Goal: Task Accomplishment & Management: Use online tool/utility

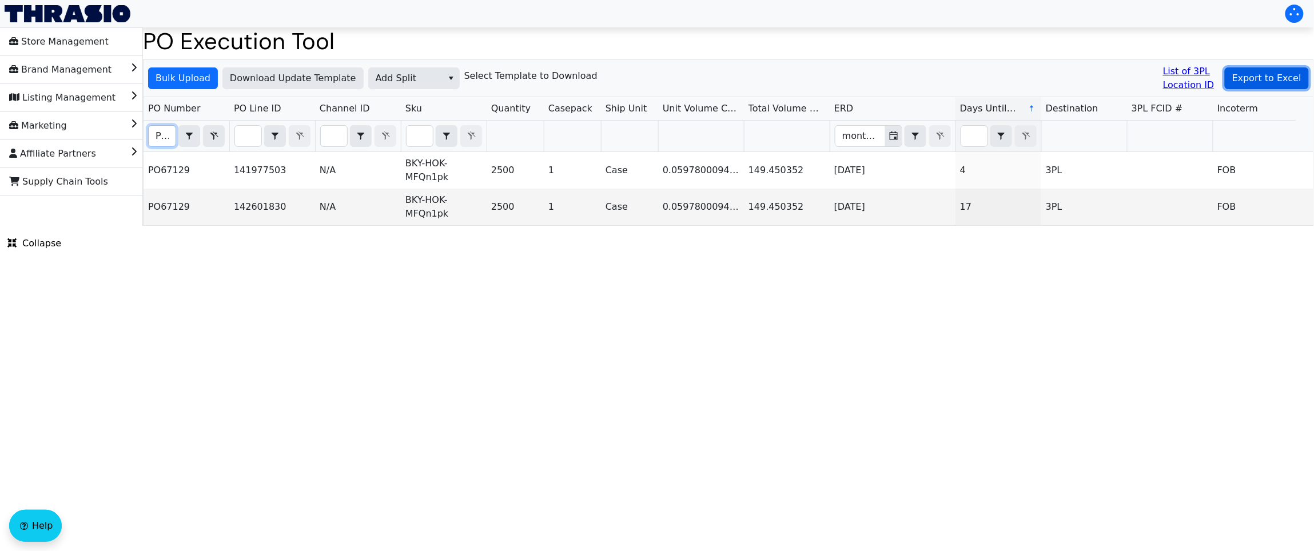
click at [1241, 79] on span "Export to Excel" at bounding box center [1266, 78] width 69 height 14
click at [376, 77] on span "Add Split" at bounding box center [406, 78] width 60 height 14
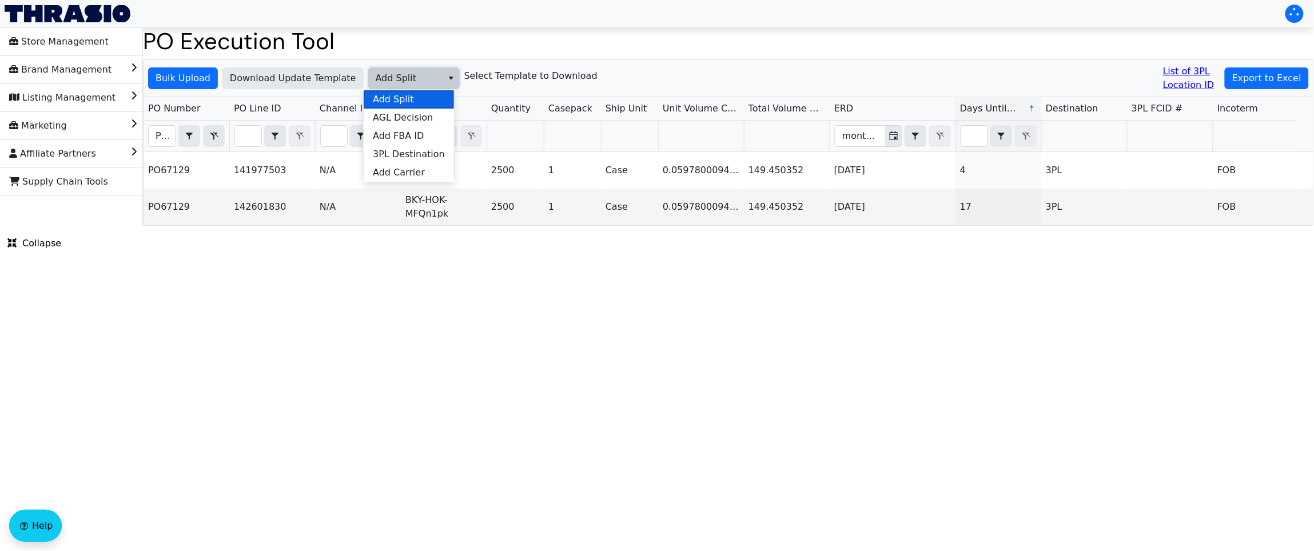
click at [394, 100] on span "Add Split" at bounding box center [393, 100] width 41 height 14
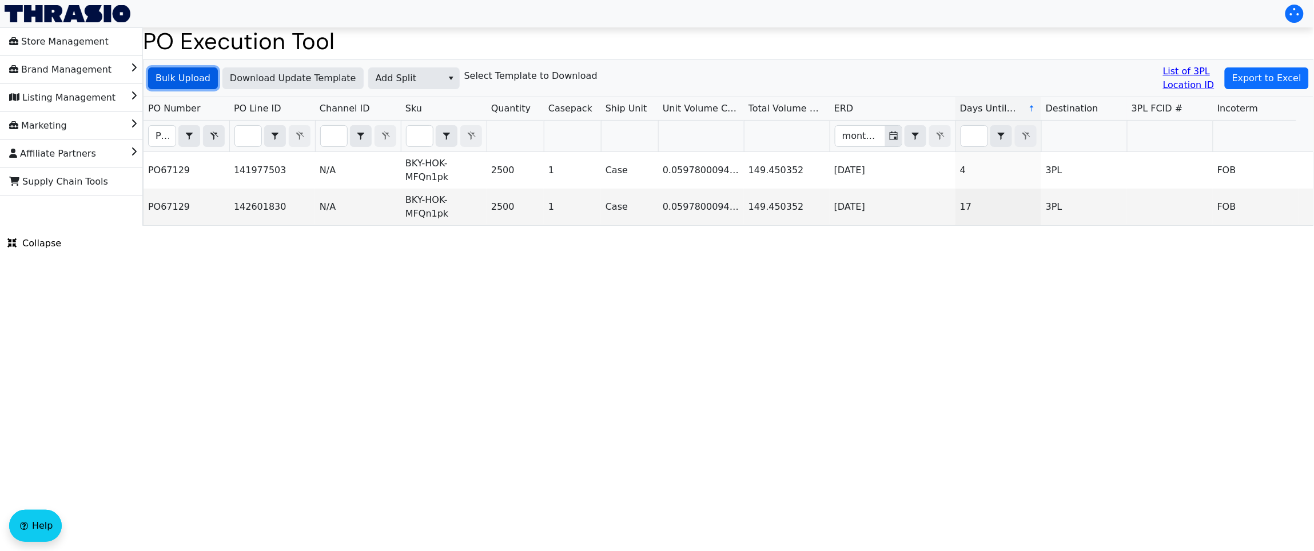
click at [177, 73] on span "Bulk Upload" at bounding box center [182, 78] width 55 height 14
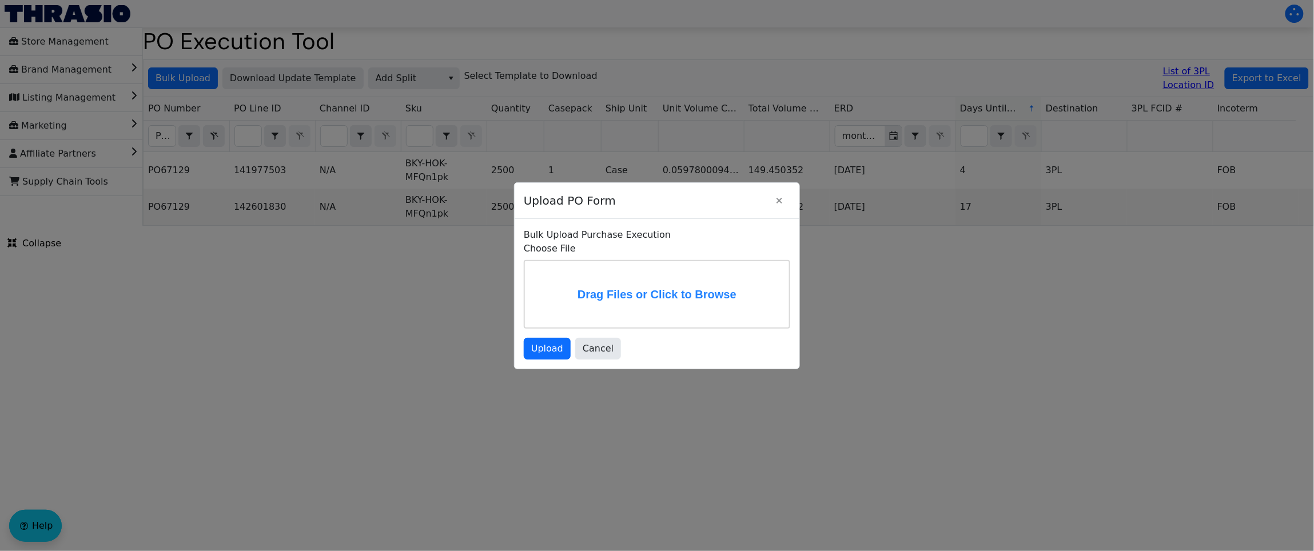
click at [588, 288] on label "Drag Files or Click to Browse" at bounding box center [657, 294] width 264 height 66
click at [0, 0] on input "Drag Files or Click to Browse" at bounding box center [0, 0] width 0 height 0
click at [552, 354] on span "Upload" at bounding box center [547, 349] width 32 height 14
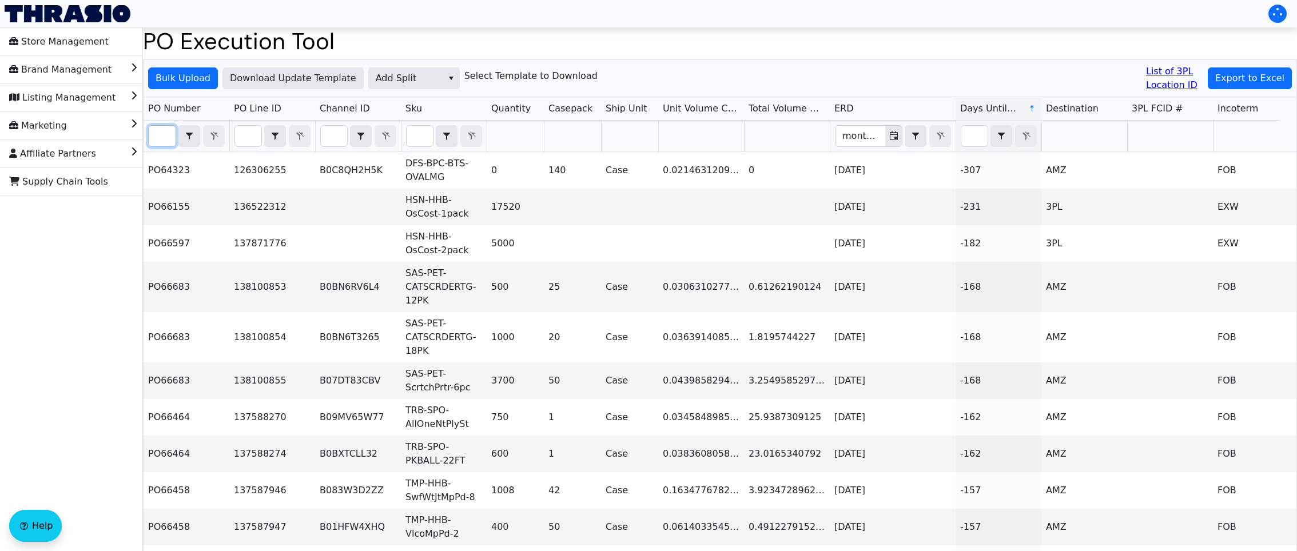
click at [160, 143] on input "Filter" at bounding box center [162, 136] width 27 height 21
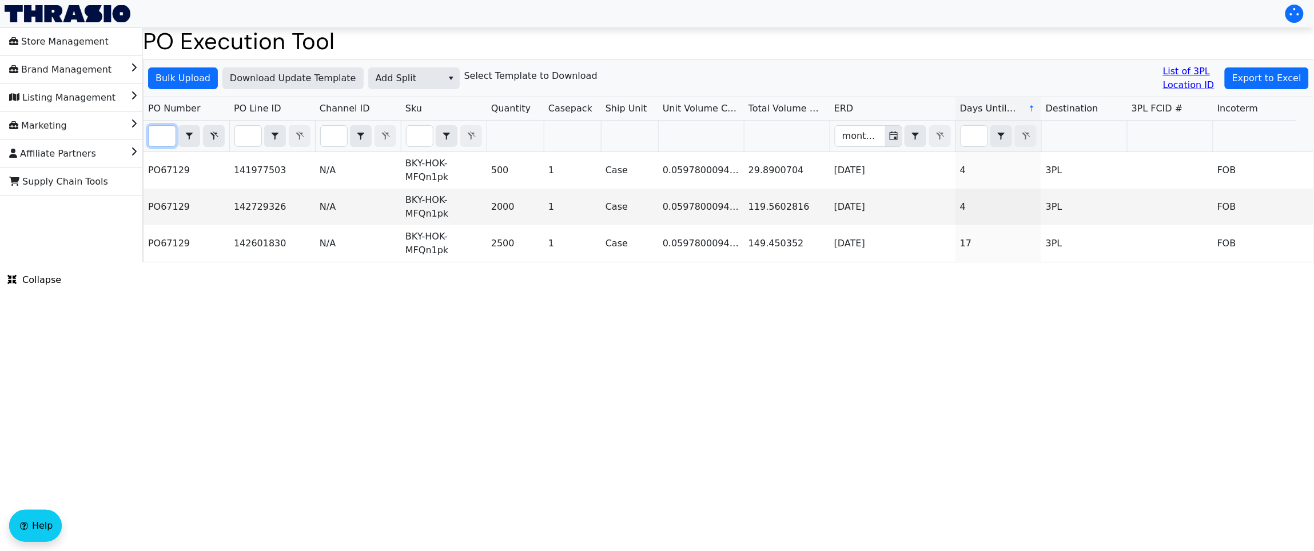
scroll to position [0, 26]
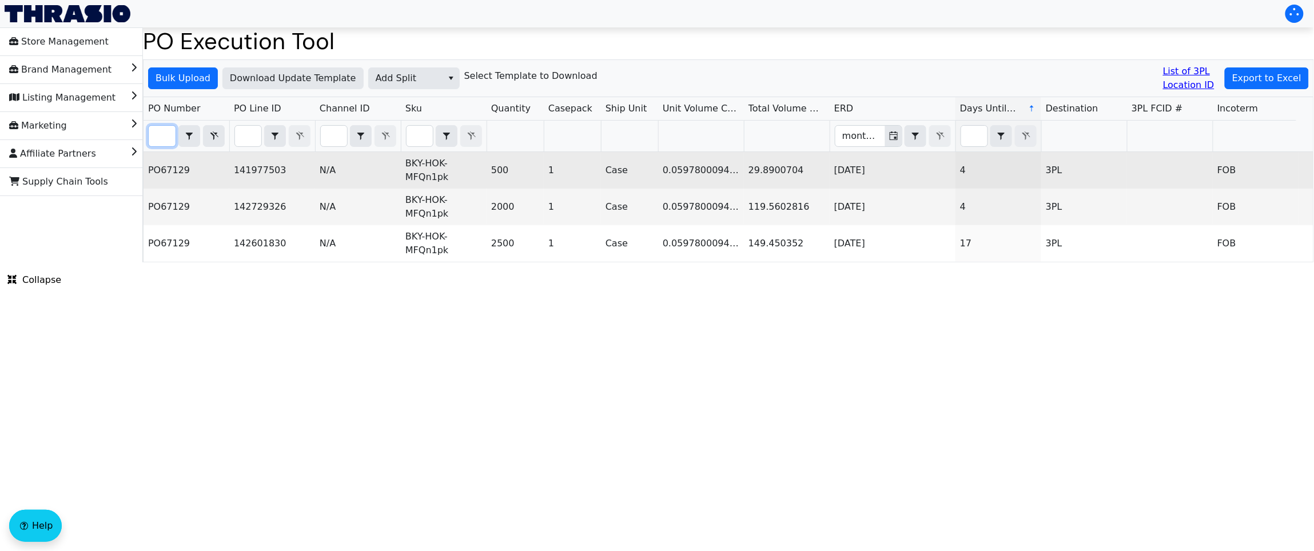
type input "po67129"
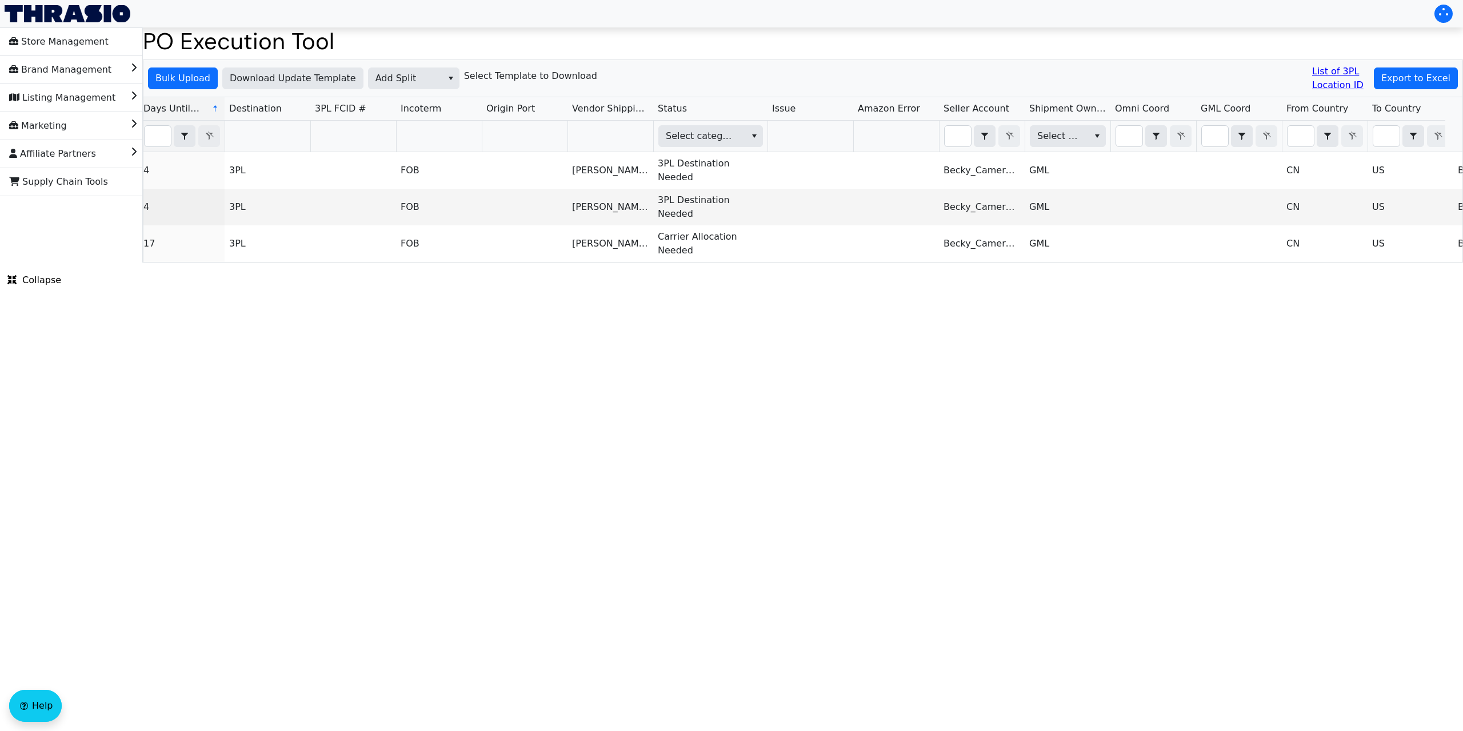
scroll to position [0, 820]
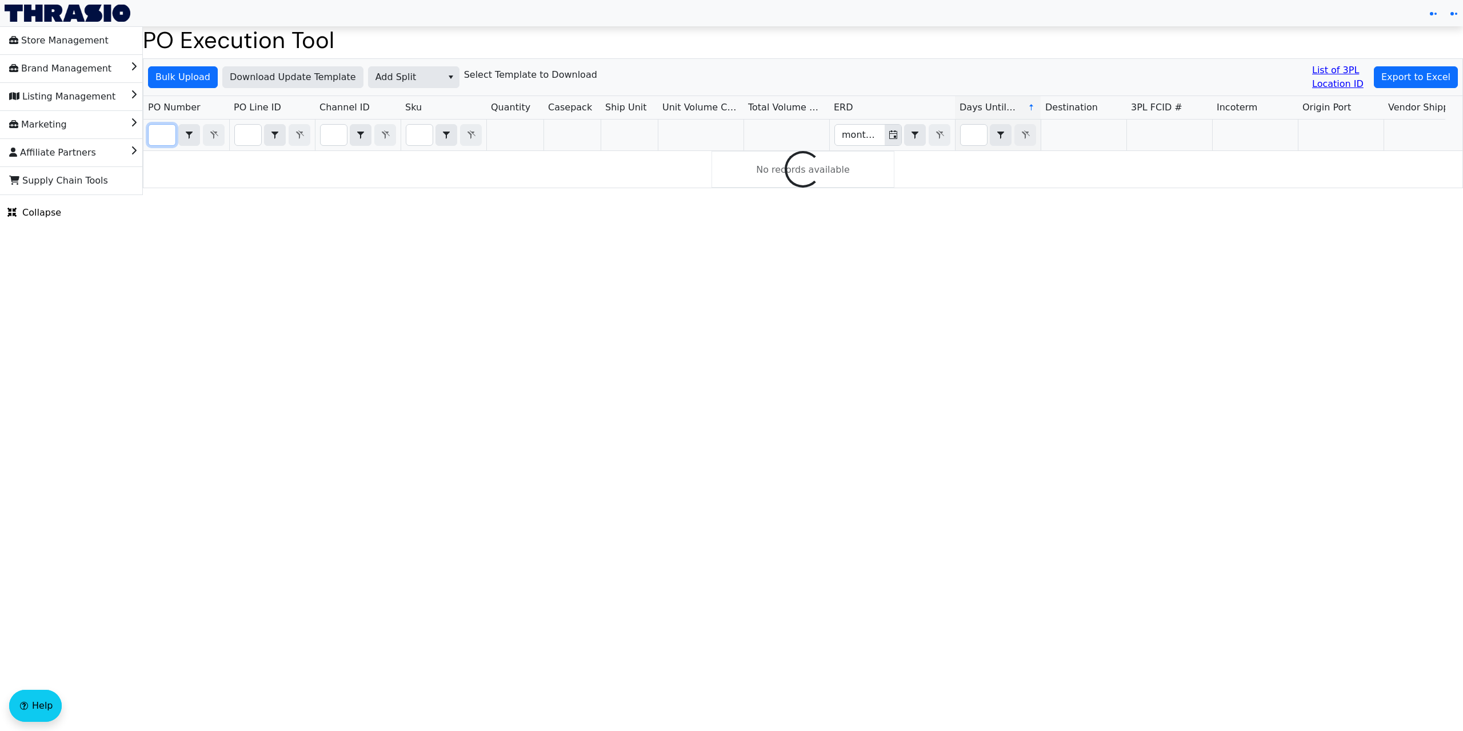
click at [162, 137] on input "Filter" at bounding box center [162, 135] width 27 height 21
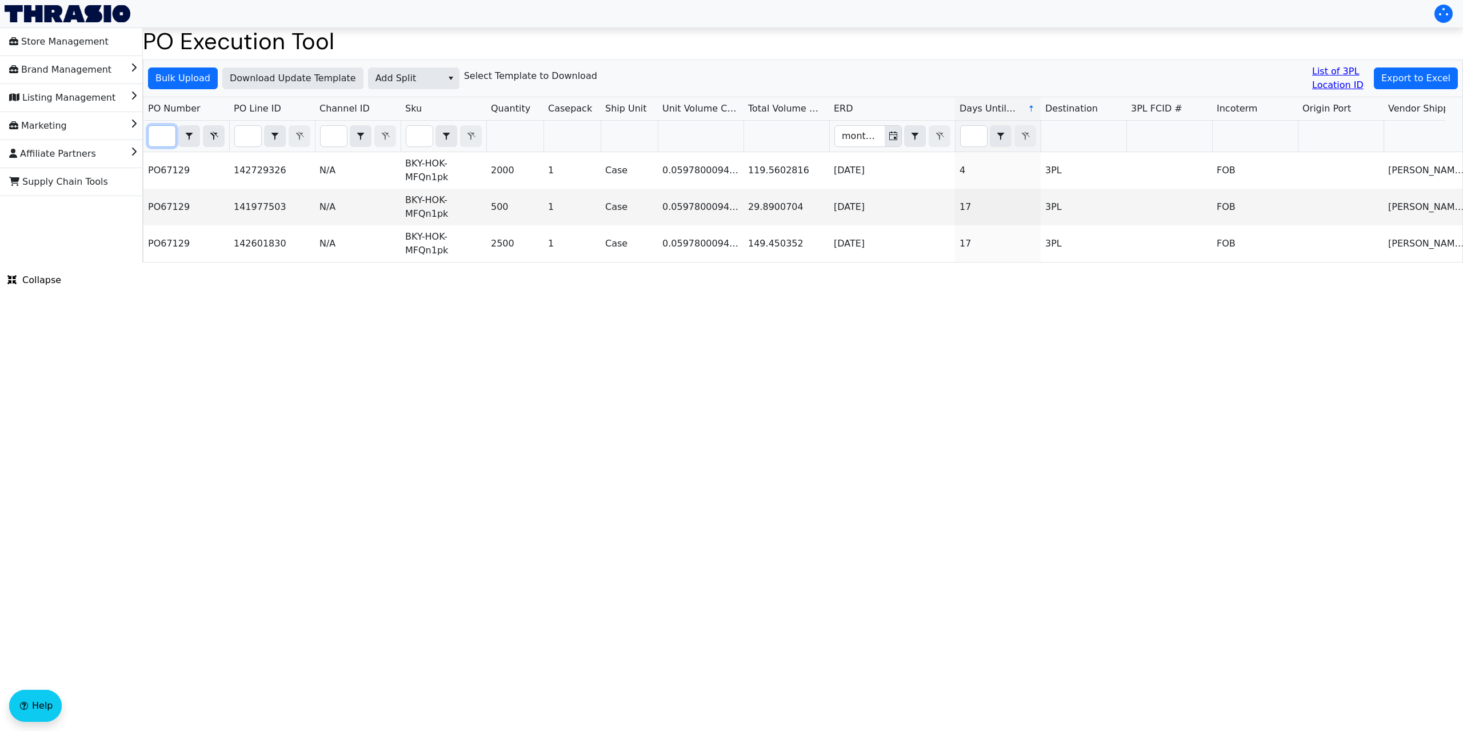
scroll to position [0, 27]
type input "PO67129"
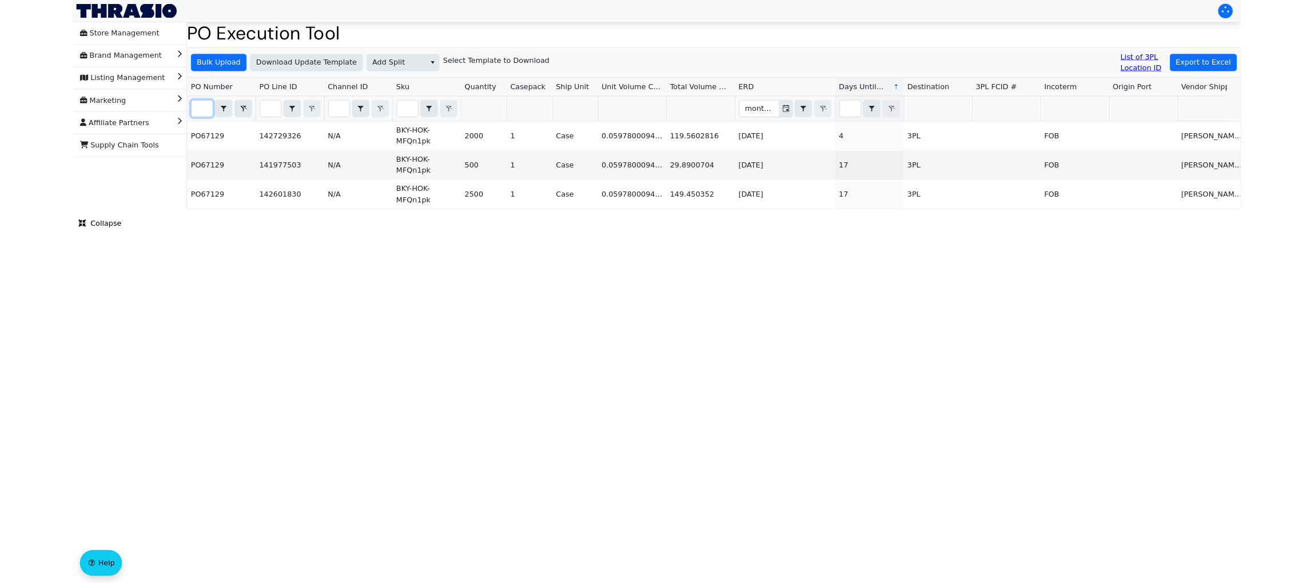
scroll to position [0, 0]
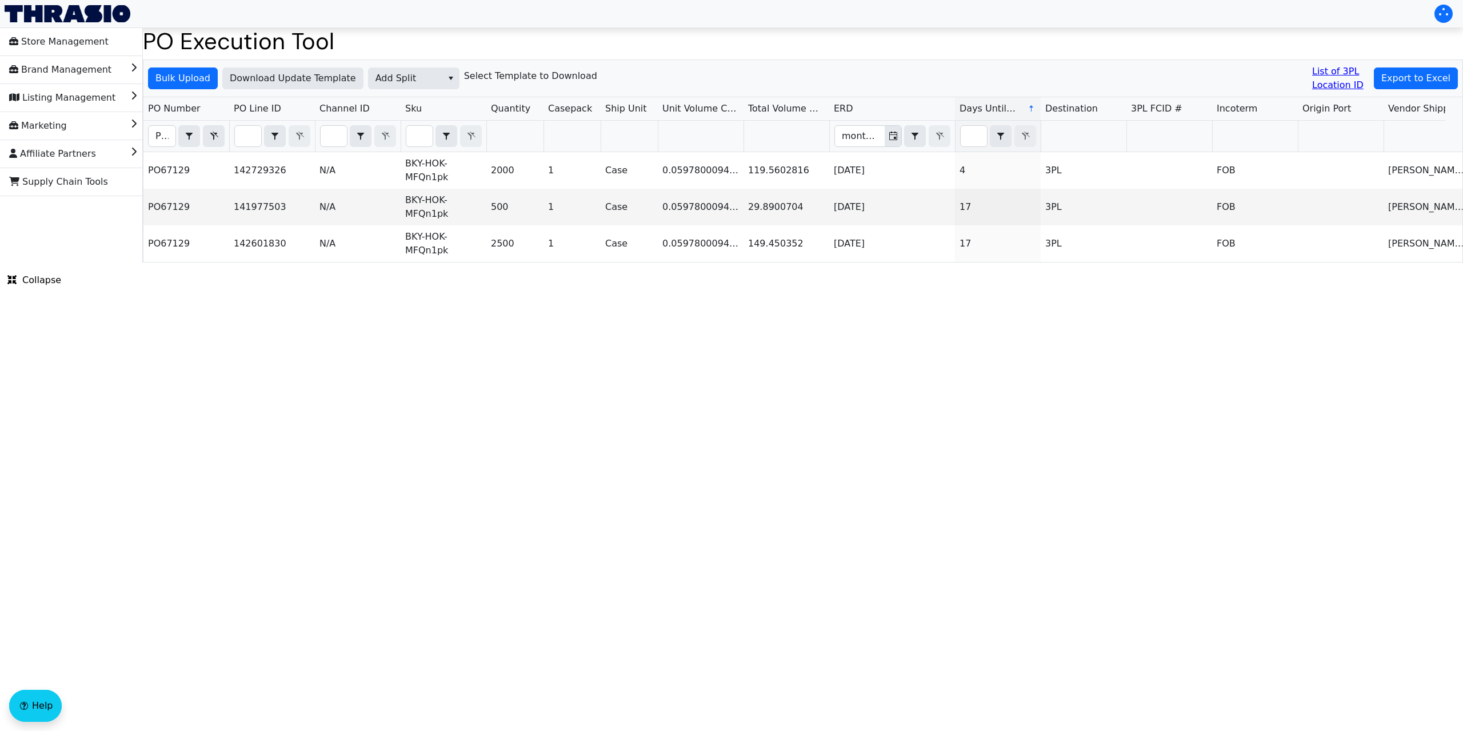
click at [1366, 262] on html "Store Management Brand Management Listing Management Marketing Affiliate Partne…" at bounding box center [731, 131] width 1463 height 262
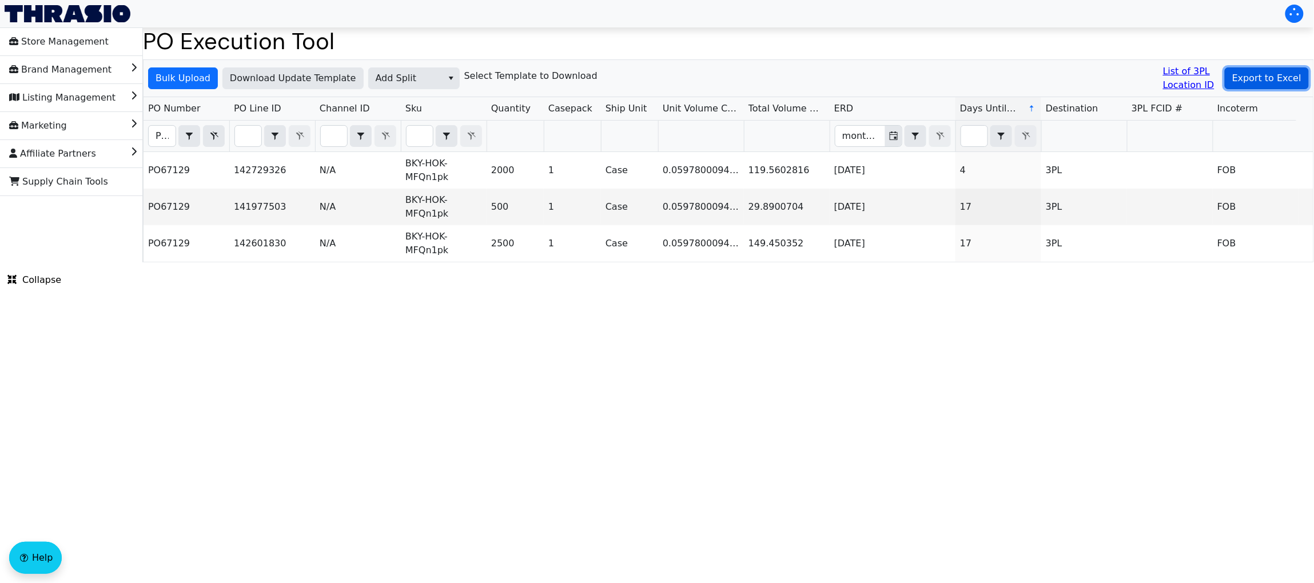
click at [1255, 78] on span "Export to Excel" at bounding box center [1266, 78] width 69 height 14
